Goal: Find specific page/section: Find specific page/section

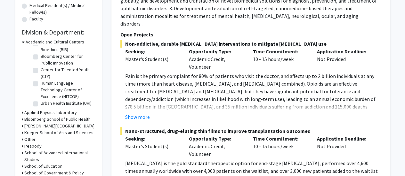
scroll to position [172, 0]
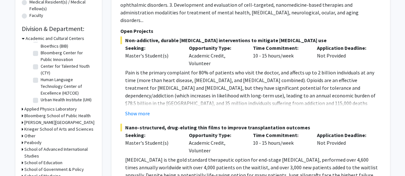
click at [45, 108] on h3 "Applied Physics Laboratory" at bounding box center [50, 109] width 53 height 7
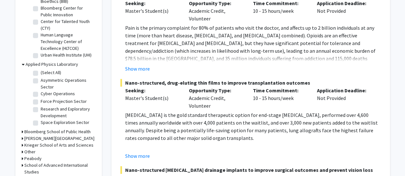
scroll to position [219, 0]
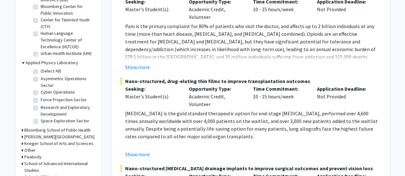
click at [39, 91] on fg-checkbox "Cyber Operations Cyber Operations" at bounding box center [63, 93] width 61 height 8
click at [41, 94] on label "Cyber Operations" at bounding box center [58, 92] width 34 height 7
click at [41, 93] on input "Cyber Operations" at bounding box center [43, 91] width 4 height 4
checkbox input "true"
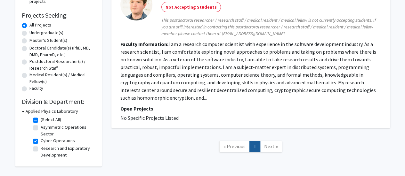
scroll to position [99, 0]
click at [267, 145] on span "Next »" at bounding box center [271, 146] width 14 height 6
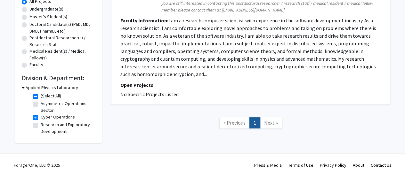
click at [41, 127] on label "Research and Exploratory Development" at bounding box center [67, 128] width 53 height 13
click at [41, 126] on input "Research and Exploratory Development" at bounding box center [43, 124] width 4 height 4
checkbox input "true"
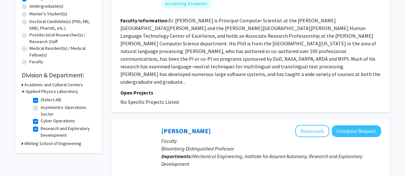
scroll to position [126, 0]
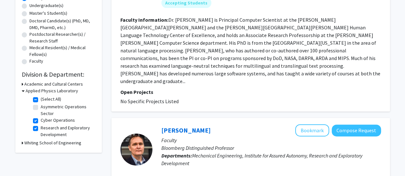
click at [41, 110] on label "Asymmetric Operations Sector" at bounding box center [67, 110] width 53 height 13
click at [41, 108] on input "Asymmetric Operations Sector" at bounding box center [43, 106] width 4 height 4
checkbox input "true"
